Goal: Complete application form

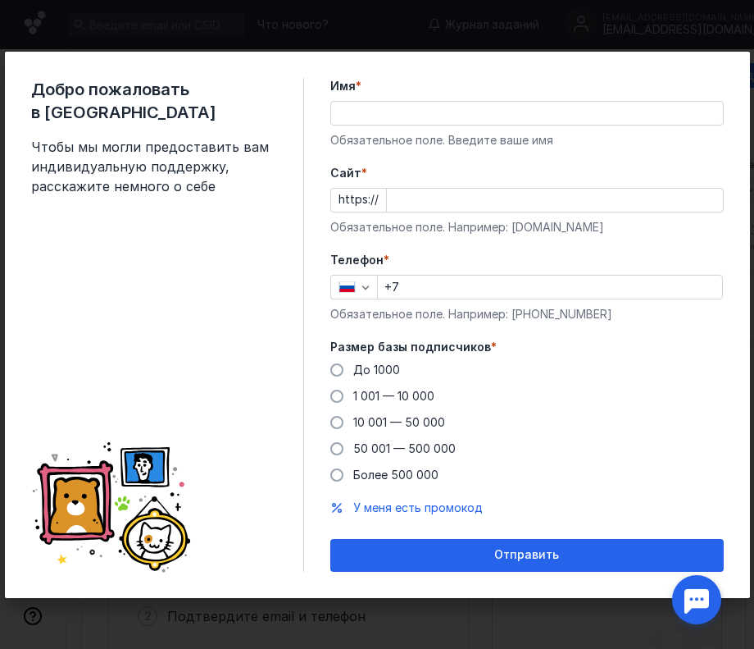
click at [416, 114] on input "Имя *" at bounding box center [527, 113] width 392 height 23
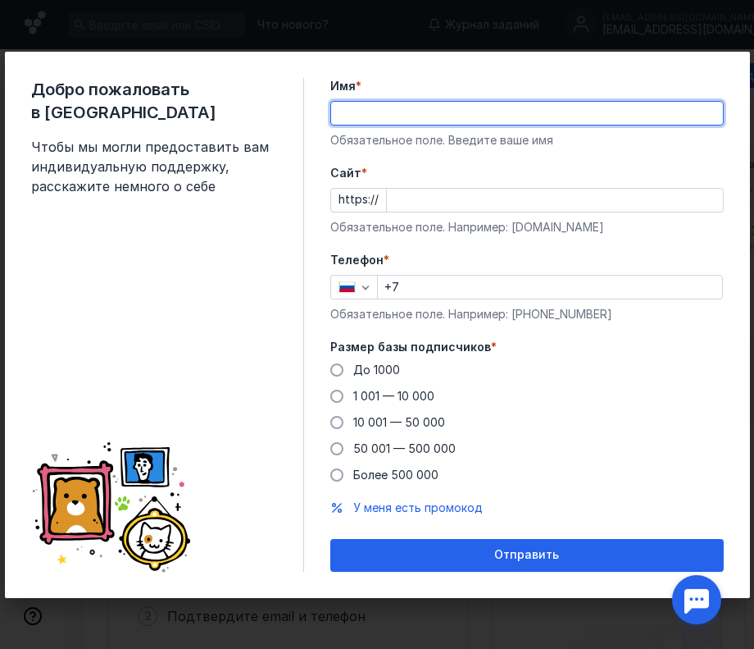
type input "[PERSON_NAME]"
click at [451, 197] on input "Cайт *" at bounding box center [555, 200] width 336 height 23
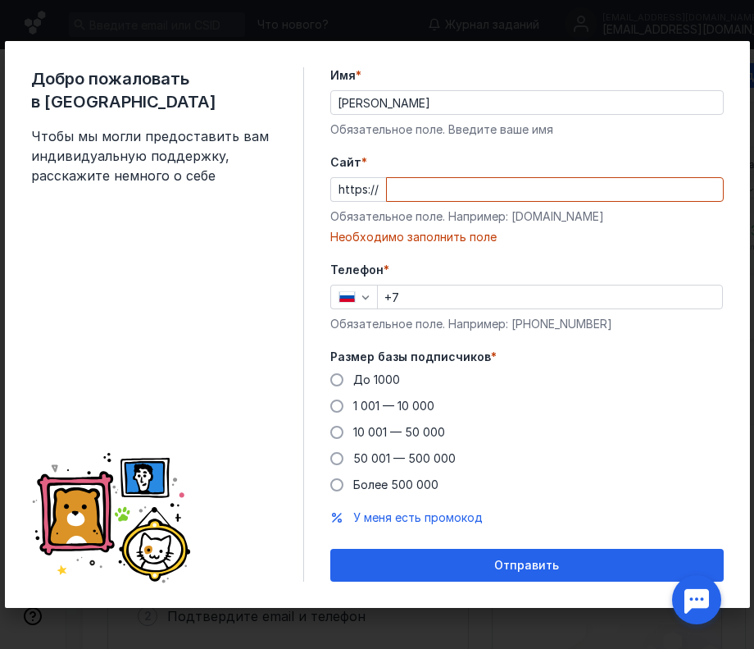
drag, startPoint x: 465, startPoint y: 170, endPoint x: 459, endPoint y: 199, distance: 30.1
click at [464, 169] on label "Cайт *" at bounding box center [527, 162] width 394 height 16
click at [464, 178] on input "Cайт *" at bounding box center [555, 189] width 336 height 23
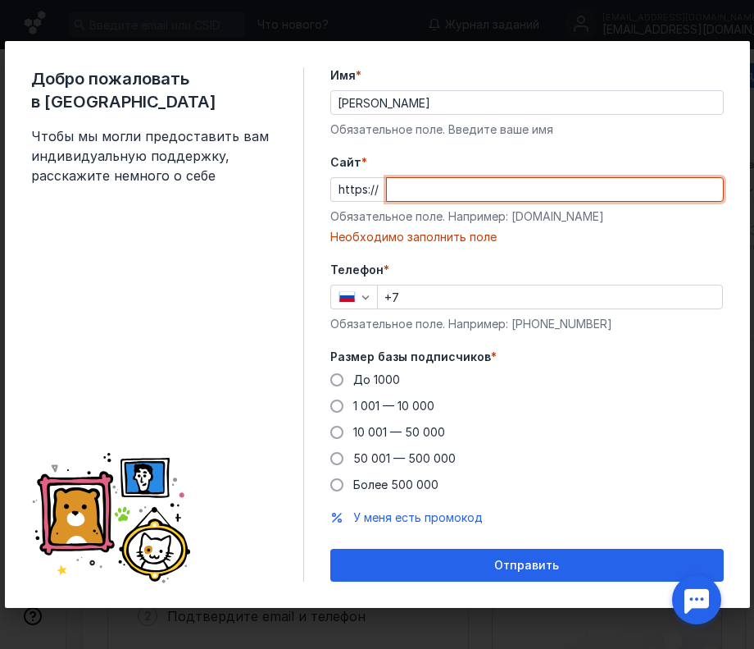
paste input "[DOMAIN_NAME][URL]"
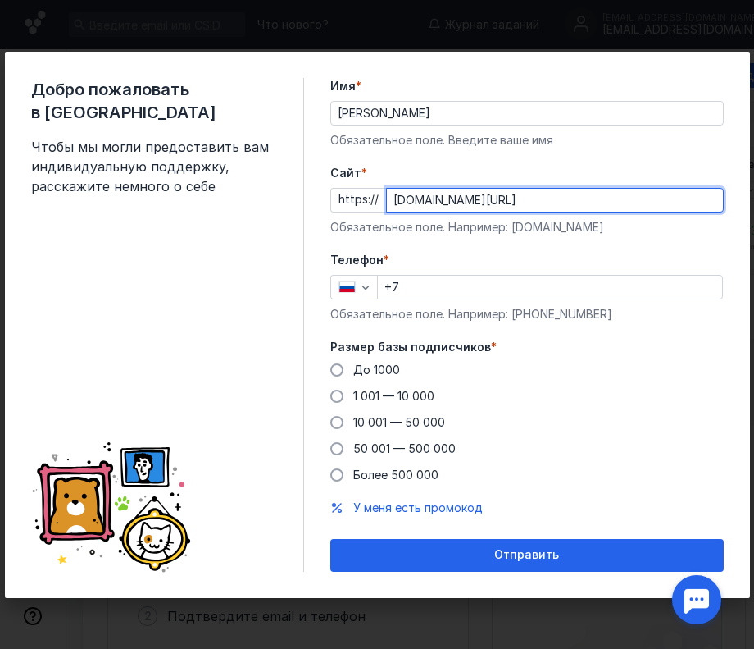
type input "[DOMAIN_NAME][URL]"
click at [435, 276] on input "+7" at bounding box center [550, 287] width 344 height 23
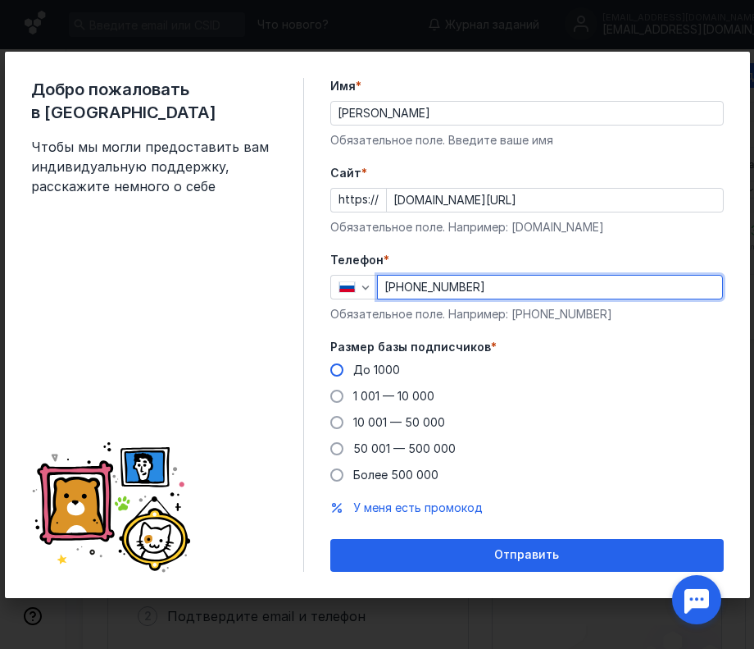
type input "[PHONE_NUMBER]"
click at [387, 370] on span "До 1000" at bounding box center [376, 369] width 47 height 14
click at [0, 0] on input "До 1000" at bounding box center [0, 0] width 0 height 0
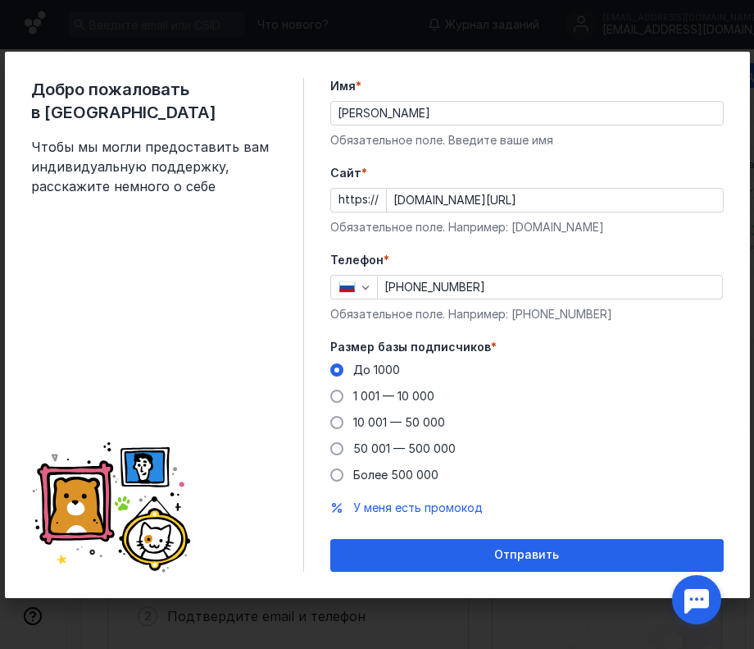
click at [515, 546] on div "Отправить" at bounding box center [527, 555] width 394 height 33
